Goal: Task Accomplishment & Management: Use online tool/utility

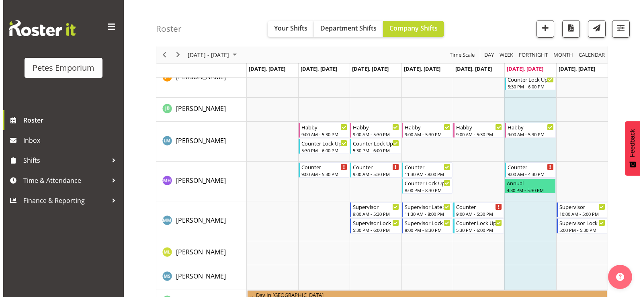
scroll to position [402, 0]
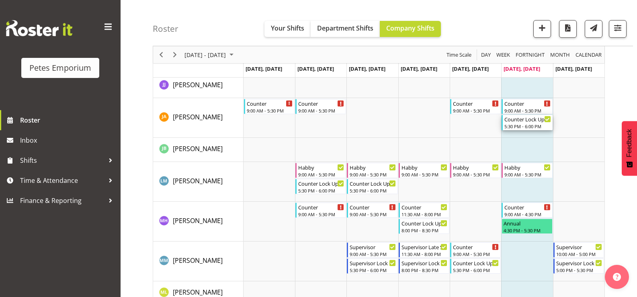
click at [526, 125] on div "5:30 PM - 6:00 PM" at bounding box center [527, 126] width 46 height 6
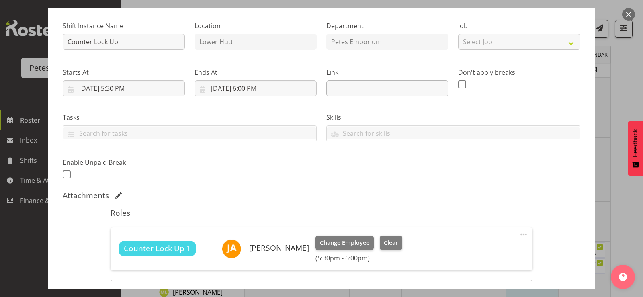
scroll to position [163, 0]
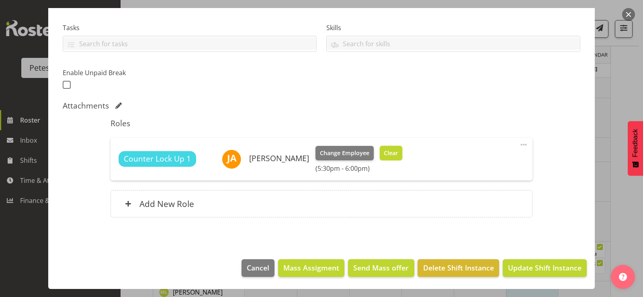
click at [398, 154] on span "Clear" at bounding box center [391, 153] width 14 height 9
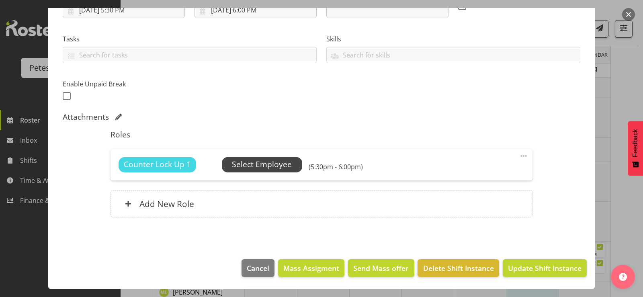
click at [246, 169] on span "Select Employee" at bounding box center [262, 165] width 60 height 12
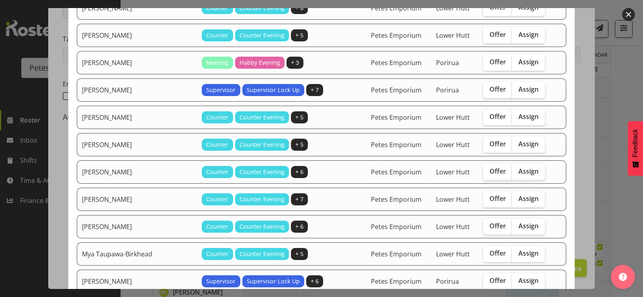
scroll to position [284, 0]
click at [522, 118] on span "Assign" at bounding box center [528, 117] width 20 height 8
click at [517, 118] on input "Assign" at bounding box center [514, 117] width 5 height 5
checkbox input "true"
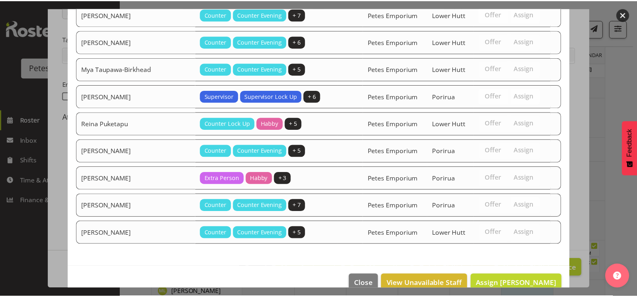
scroll to position [485, 0]
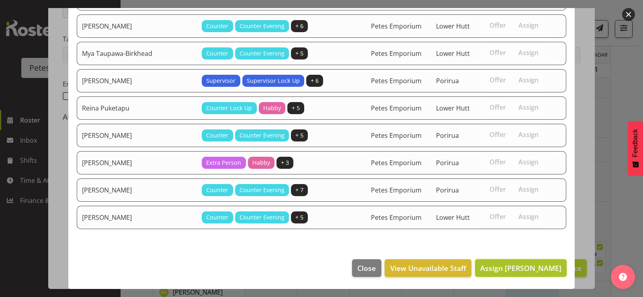
click at [531, 270] on span "Assign [PERSON_NAME]" at bounding box center [520, 268] width 81 height 10
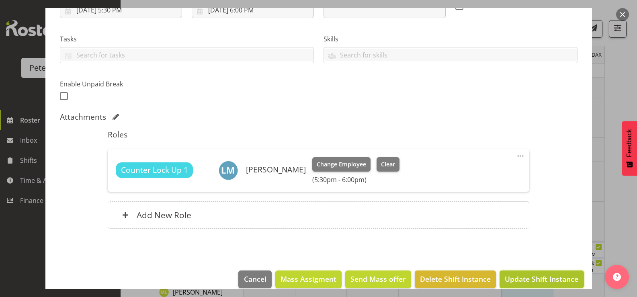
click at [535, 277] on span "Update Shift Instance" at bounding box center [542, 279] width 74 height 10
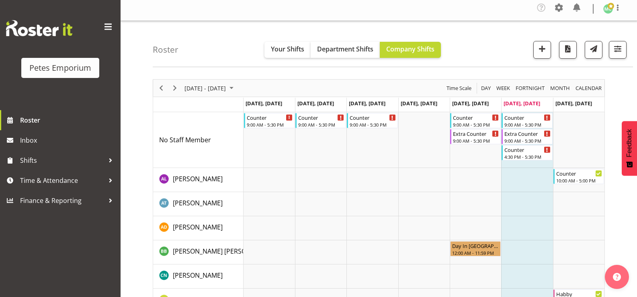
scroll to position [0, 0]
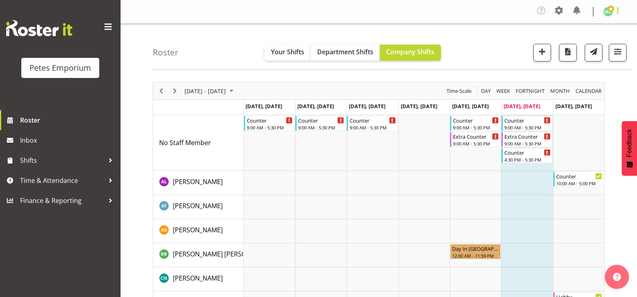
click at [621, 11] on span at bounding box center [618, 11] width 10 height 10
click at [604, 43] on link "Log Out" at bounding box center [583, 44] width 77 height 14
